Goal: Entertainment & Leisure: Consume media (video, audio)

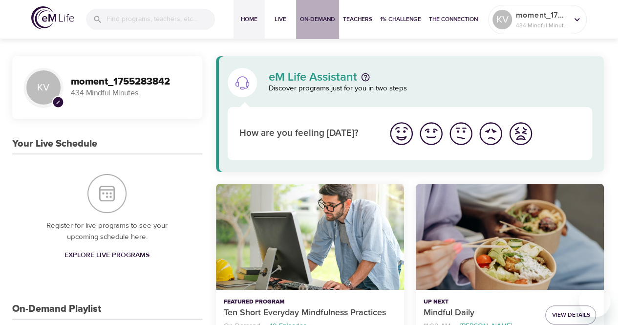
click at [310, 29] on button "On-Demand" at bounding box center [317, 19] width 43 height 39
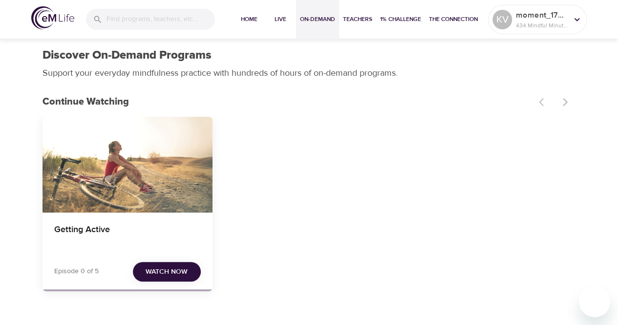
scroll to position [195, 0]
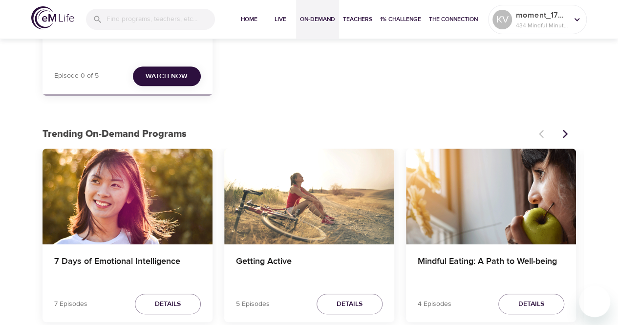
click at [174, 66] on button "Watch Now" at bounding box center [167, 76] width 68 height 20
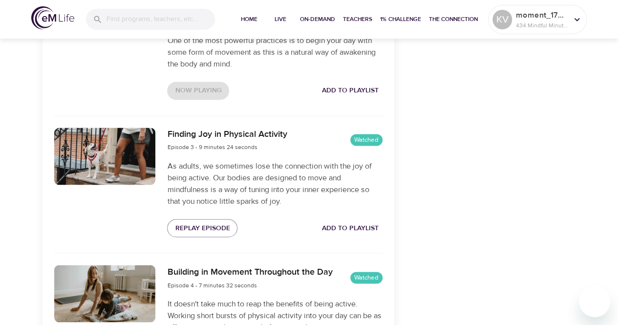
scroll to position [808, 0]
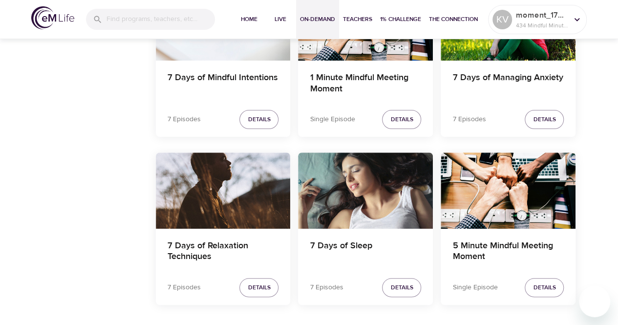
scroll to position [1996, 0]
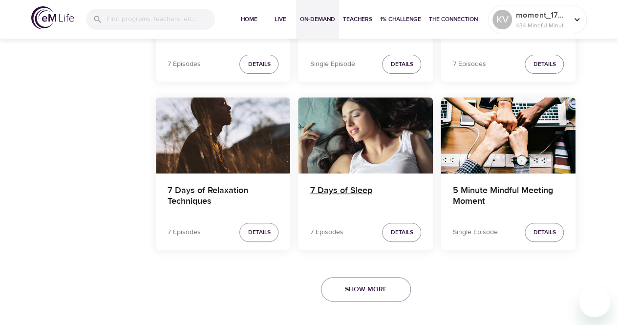
click at [351, 187] on h4 "7 Days of Sleep" at bounding box center [365, 196] width 111 height 23
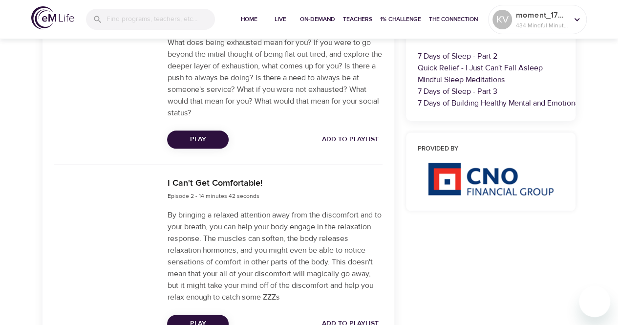
scroll to position [405, 0]
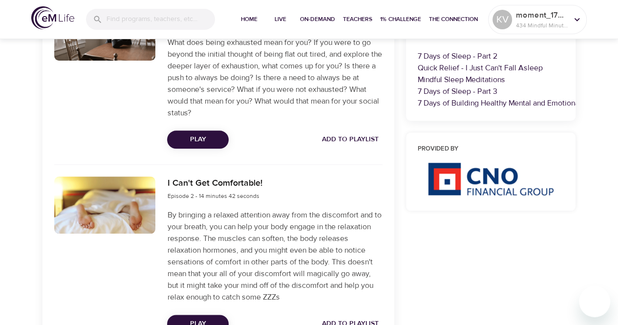
click at [212, 140] on span "Play" at bounding box center [198, 139] width 46 height 12
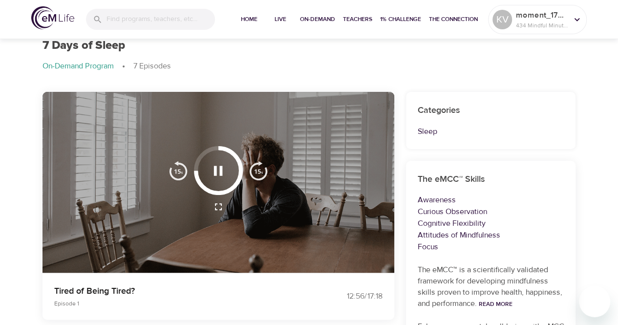
scroll to position [49, 0]
